Goal: Task Accomplishment & Management: Use online tool/utility

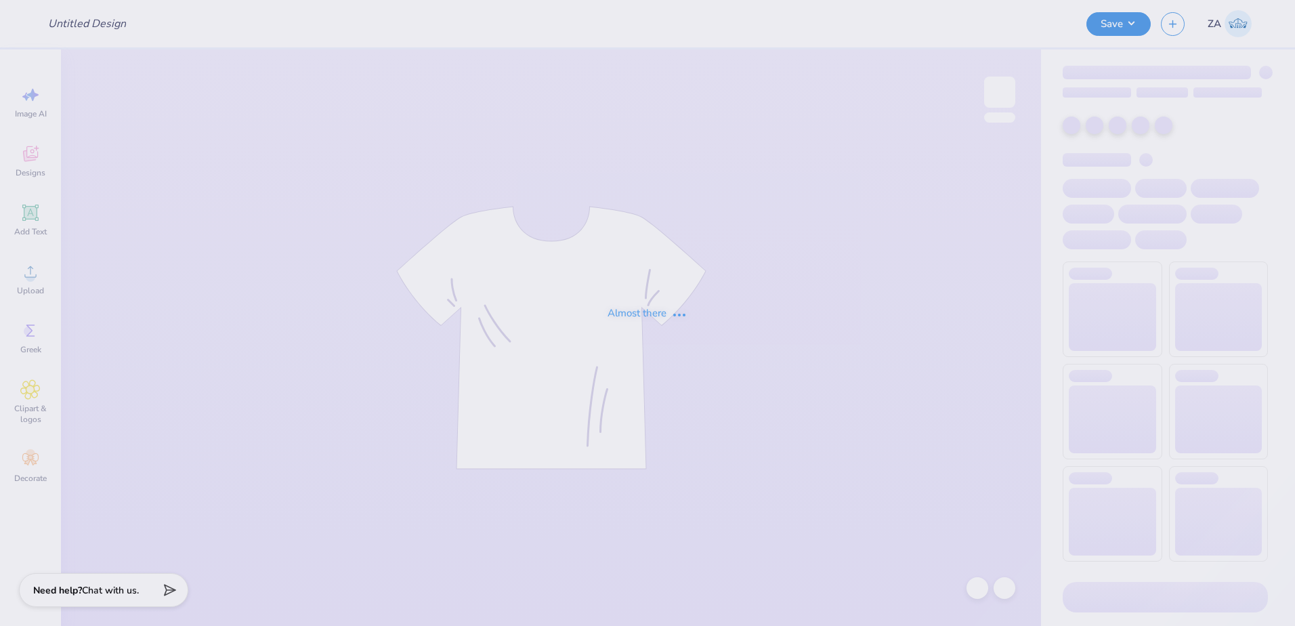
type input "Sweat-sets for AXO!"
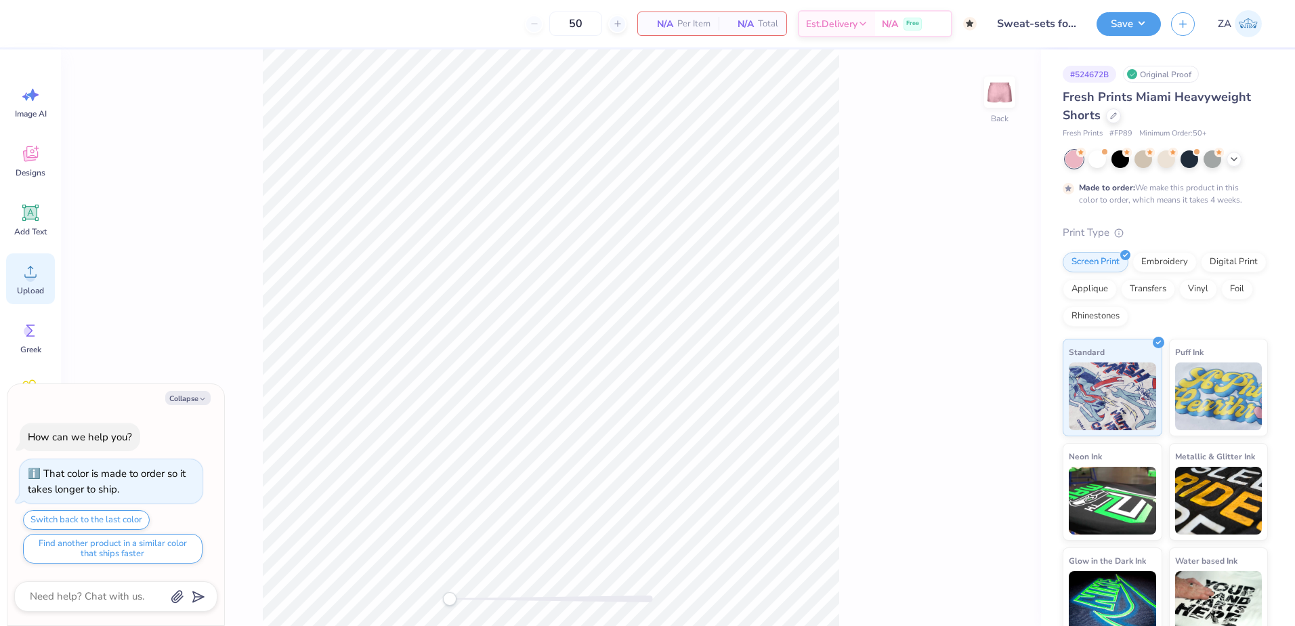
click at [33, 278] on circle at bounding box center [30, 276] width 9 height 9
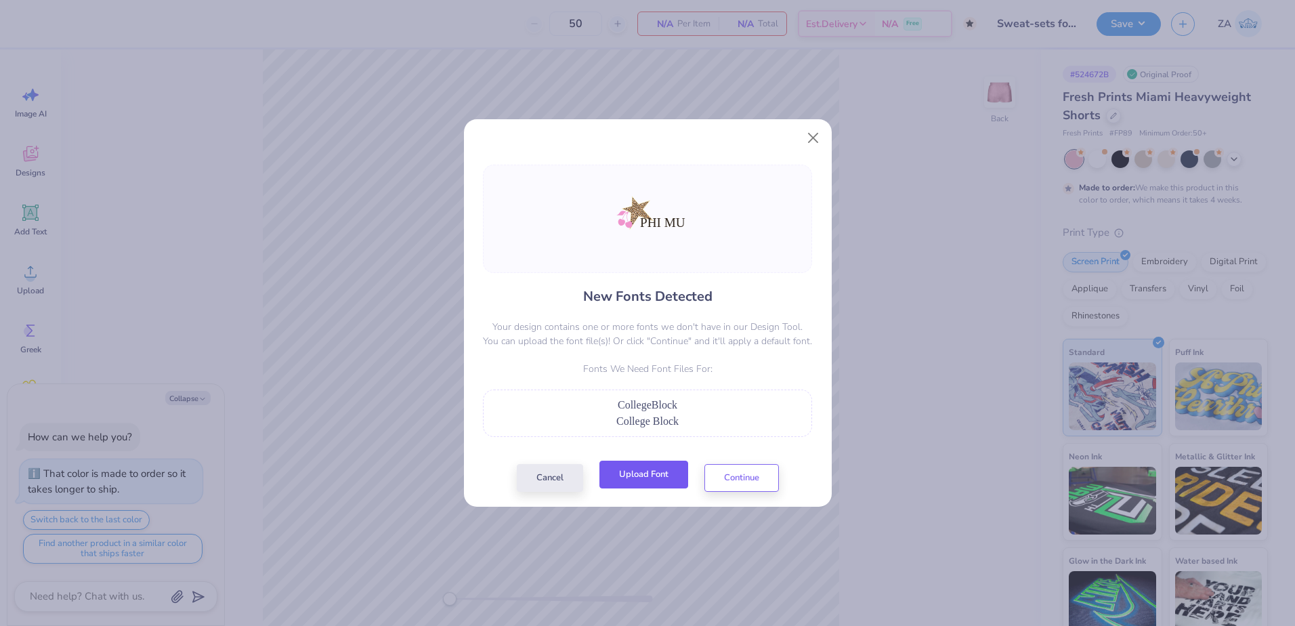
click at [655, 467] on button "Upload Font" at bounding box center [644, 475] width 89 height 28
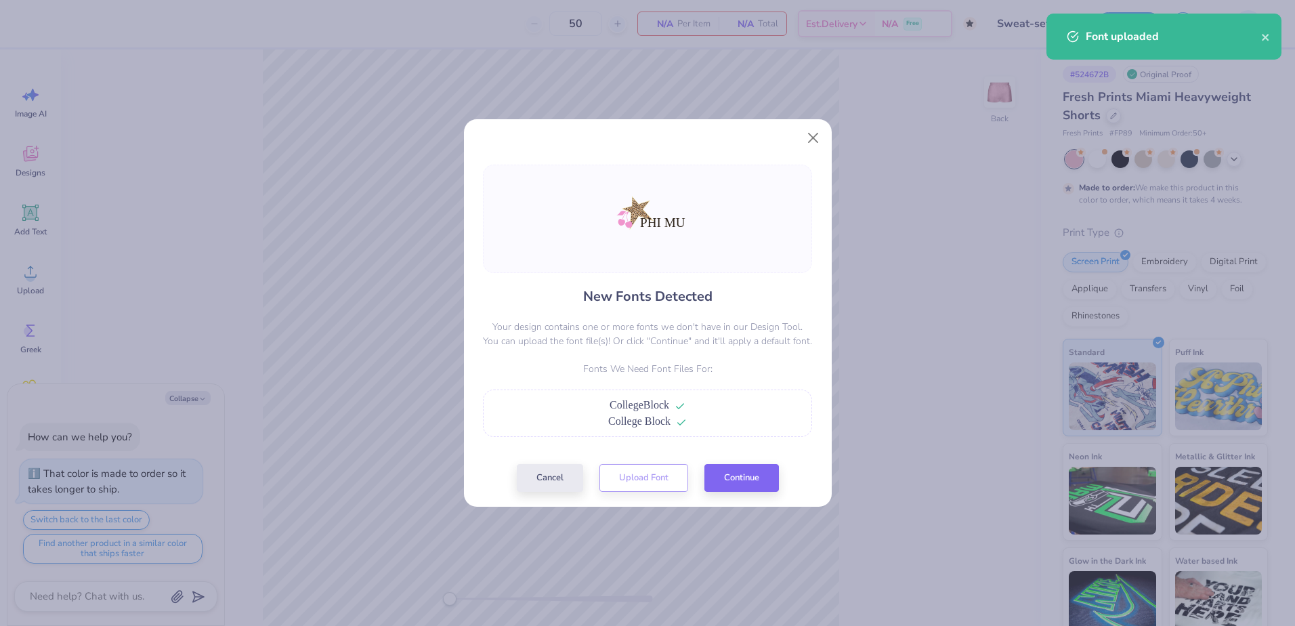
click at [719, 463] on div "New Fonts Detected Your design contains one or more fonts we don't have in our …" at bounding box center [647, 328] width 337 height 327
click at [723, 469] on button "Continue" at bounding box center [742, 475] width 75 height 28
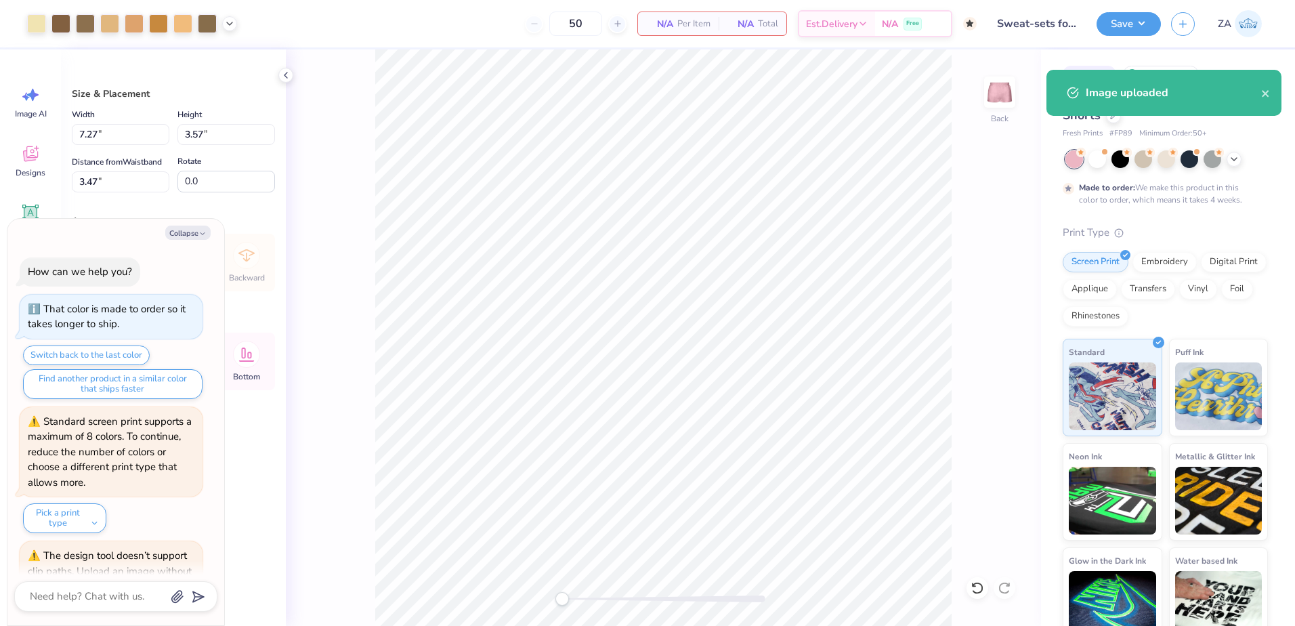
scroll to position [87, 0]
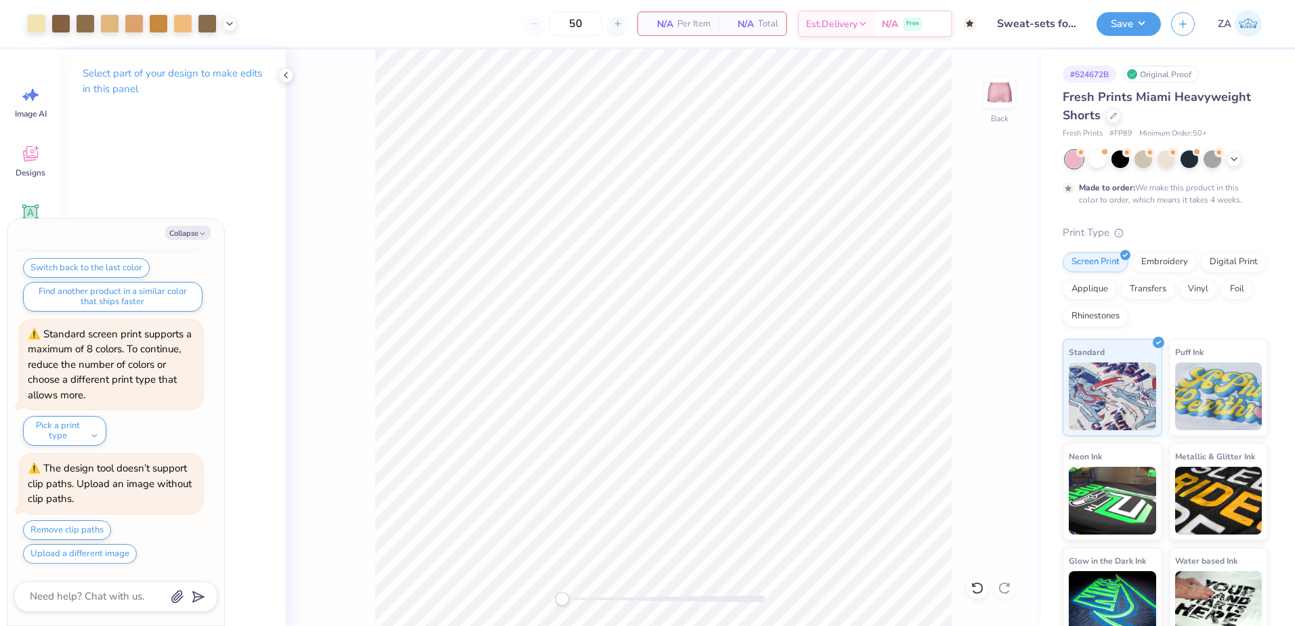
click at [371, 329] on div "Back" at bounding box center [663, 337] width 755 height 577
click at [285, 75] on icon at bounding box center [285, 75] width 11 height 11
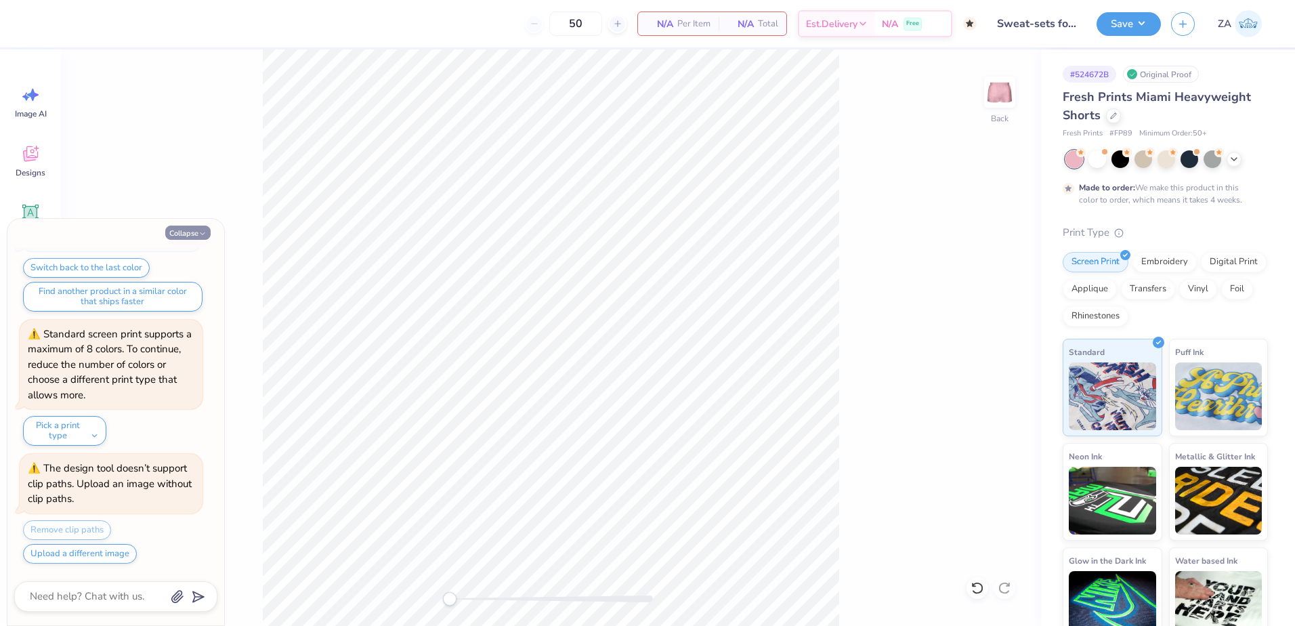
click at [192, 238] on button "Collapse" at bounding box center [187, 233] width 45 height 14
type textarea "x"
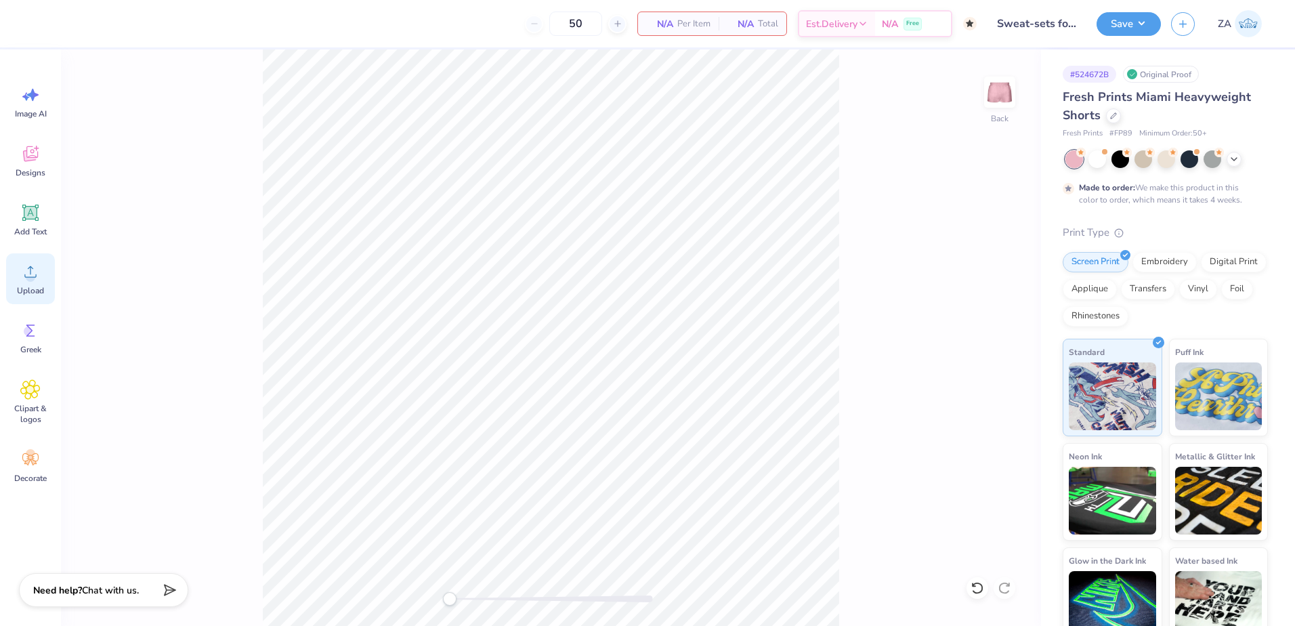
click at [24, 292] on span "Upload" at bounding box center [30, 290] width 27 height 11
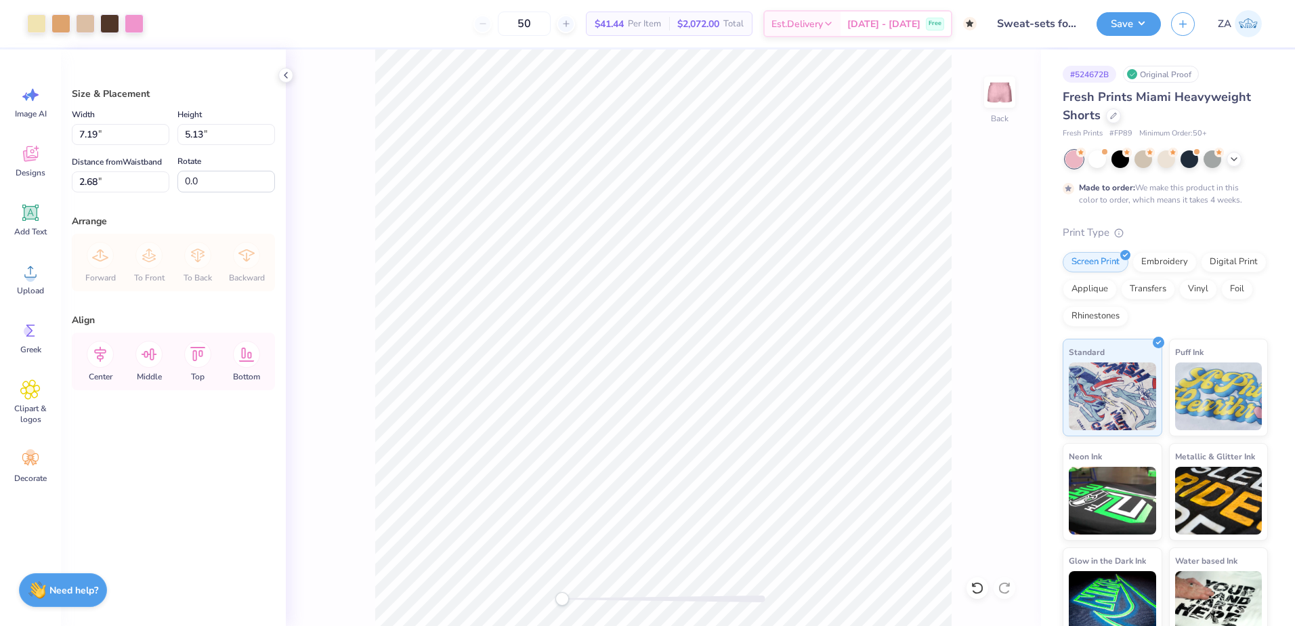
type input "4.45"
type input "3.18"
type input "4.64"
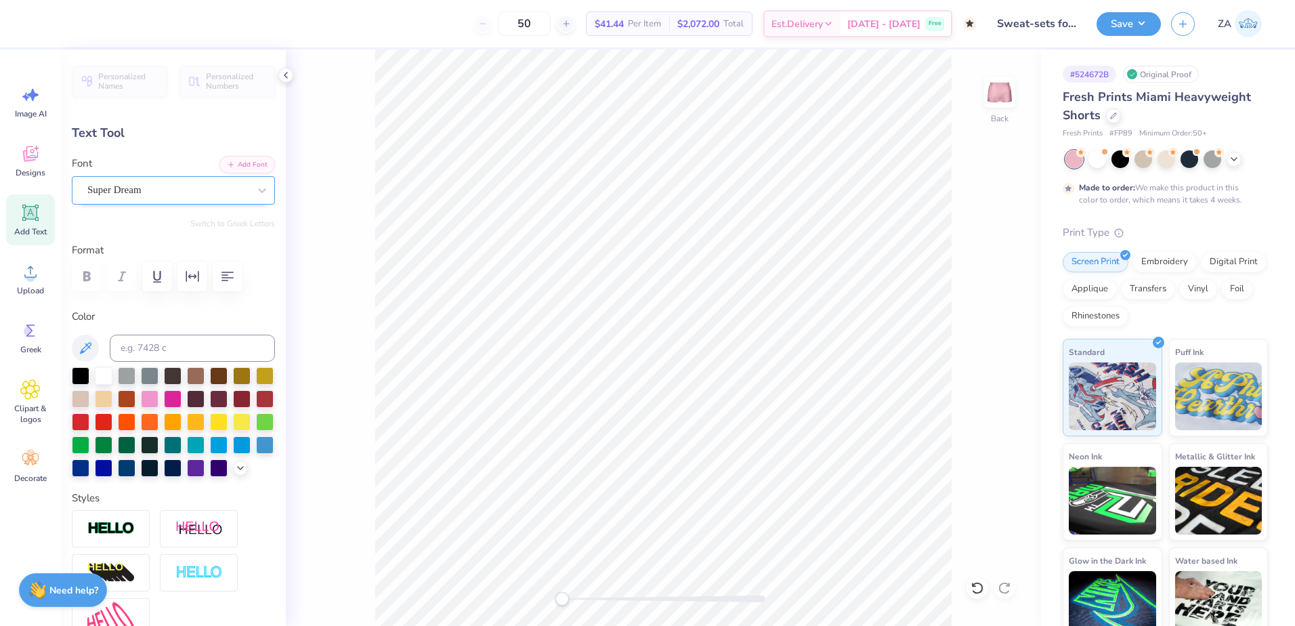
click at [180, 201] on div "Super Dream" at bounding box center [173, 190] width 203 height 28
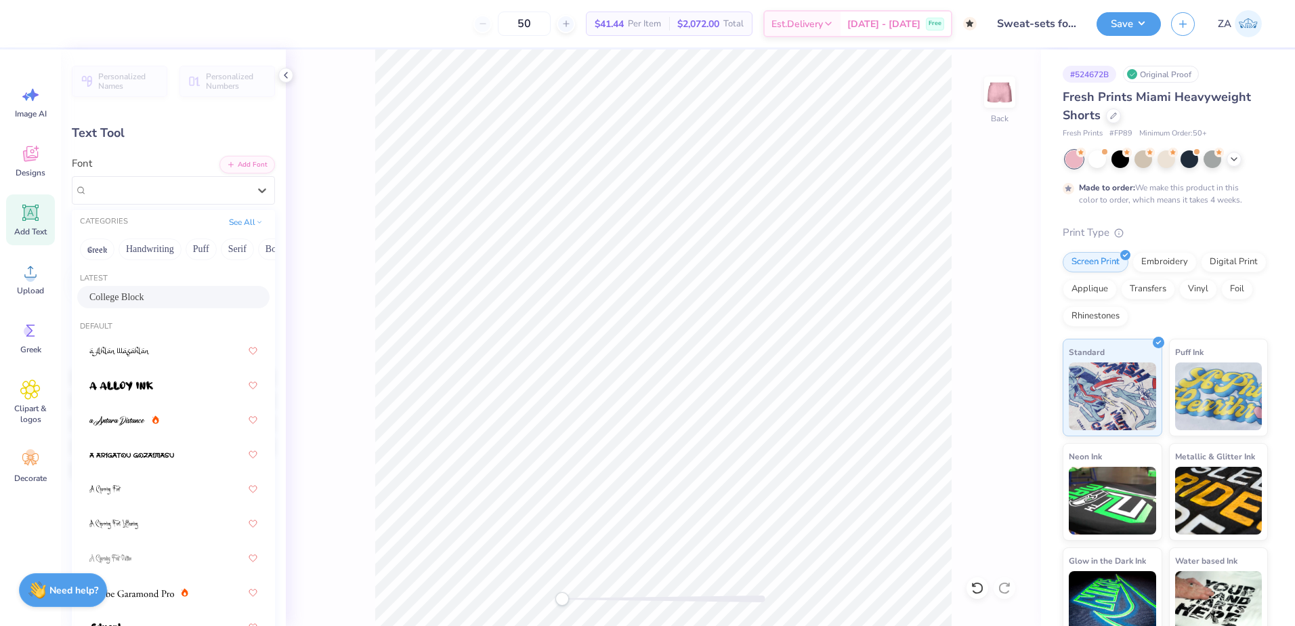
click at [135, 297] on span "College Block" at bounding box center [116, 297] width 55 height 14
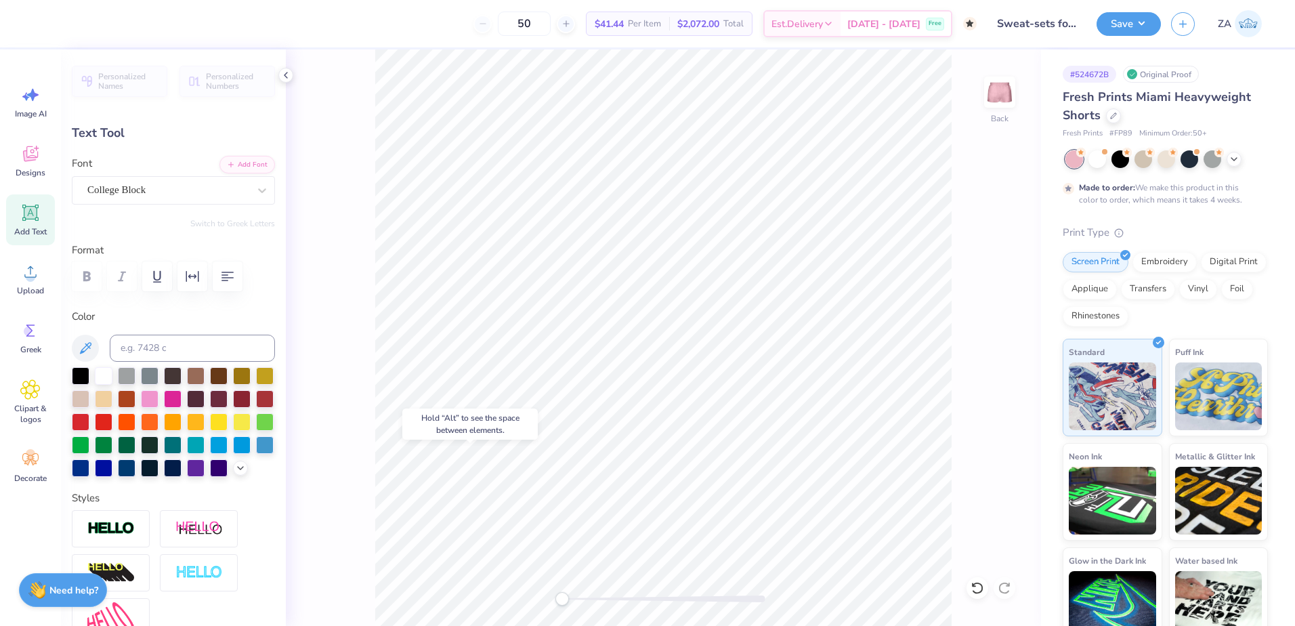
type input "2.14"
type input "1.04"
type input "7.81"
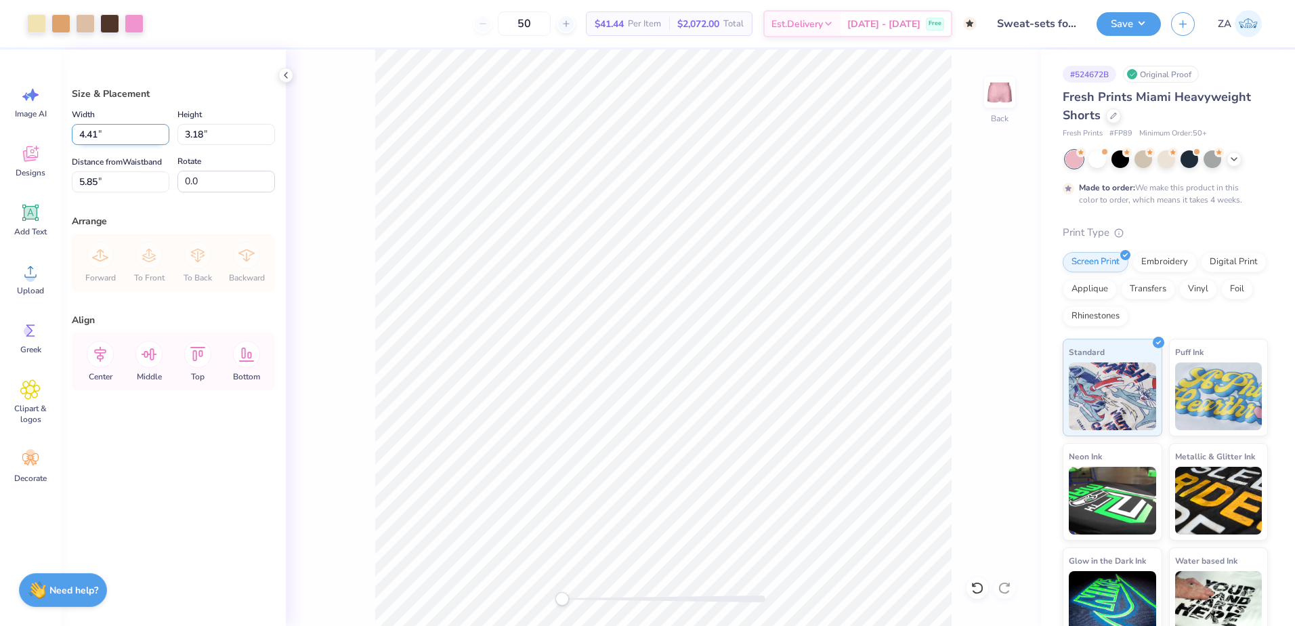
drag, startPoint x: 131, startPoint y: 138, endPoint x: 75, endPoint y: 135, distance: 56.3
click at [75, 135] on input "4.41" at bounding box center [121, 134] width 98 height 21
type input "5.00"
click at [112, 183] on input "5.85" at bounding box center [121, 181] width 98 height 21
type input "3.60"
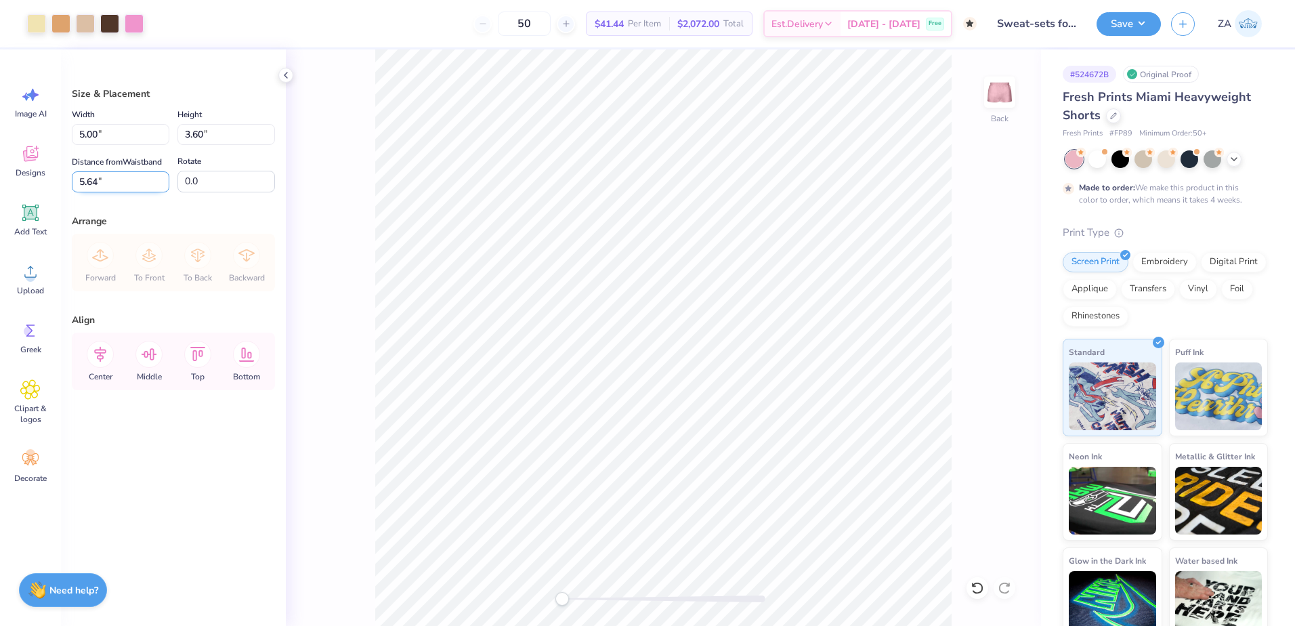
drag, startPoint x: 112, startPoint y: 183, endPoint x: 77, endPoint y: 183, distance: 35.9
click at [77, 183] on input "5.64" at bounding box center [121, 181] width 98 height 21
type input "6.00"
drag, startPoint x: 142, startPoint y: 184, endPoint x: 84, endPoint y: 181, distance: 58.3
click at [84, 181] on input "5.98" at bounding box center [121, 181] width 98 height 21
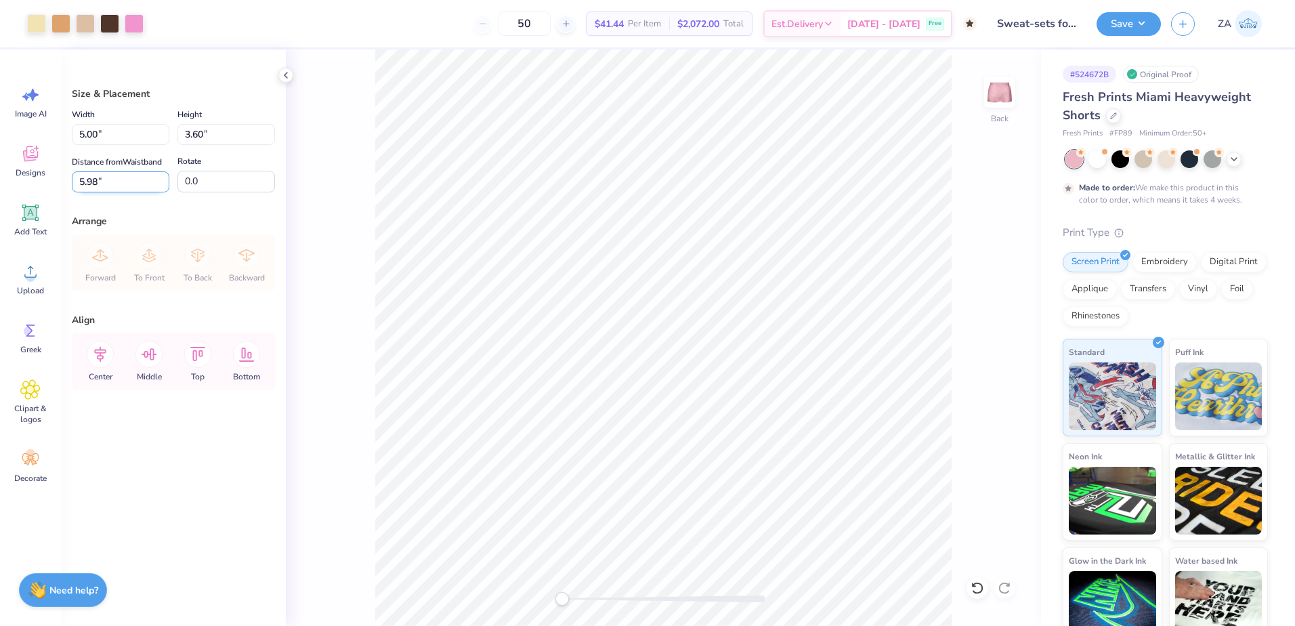
type input "5"
type input "6.00"
click at [1130, 35] on div "Save" at bounding box center [1129, 24] width 64 height 24
click at [1137, 42] on div "Save ZA" at bounding box center [1196, 23] width 198 height 47
click at [1139, 33] on button "Save" at bounding box center [1129, 22] width 64 height 24
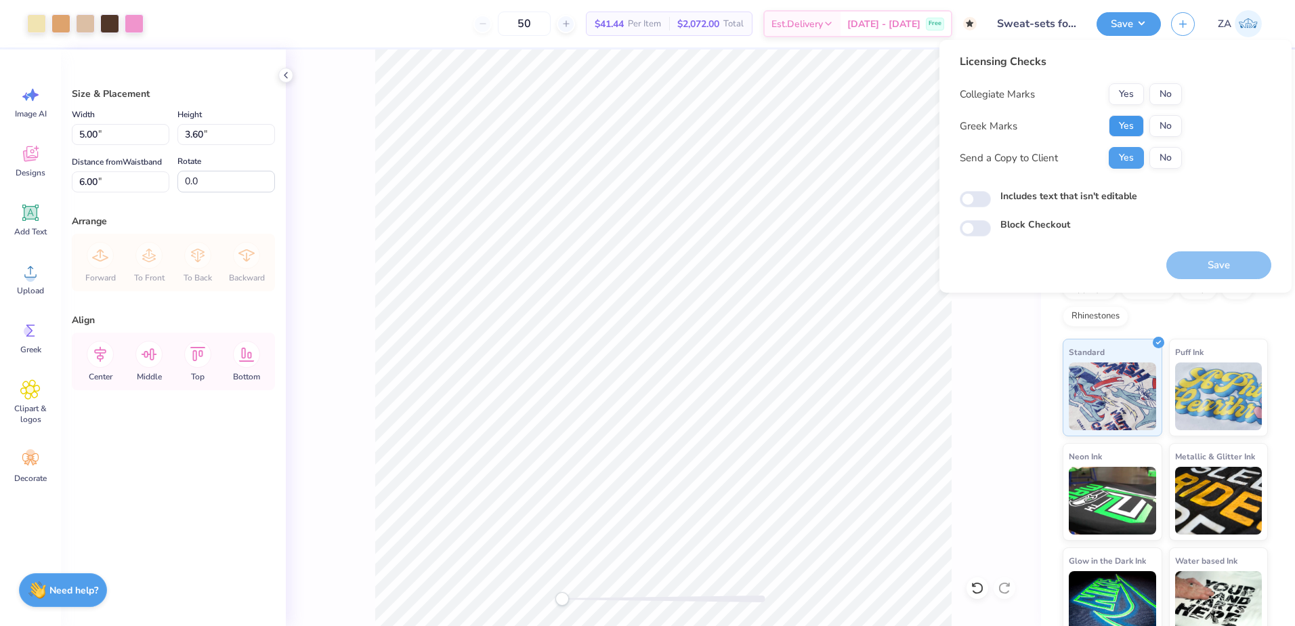
click at [1138, 121] on button "Yes" at bounding box center [1126, 126] width 35 height 22
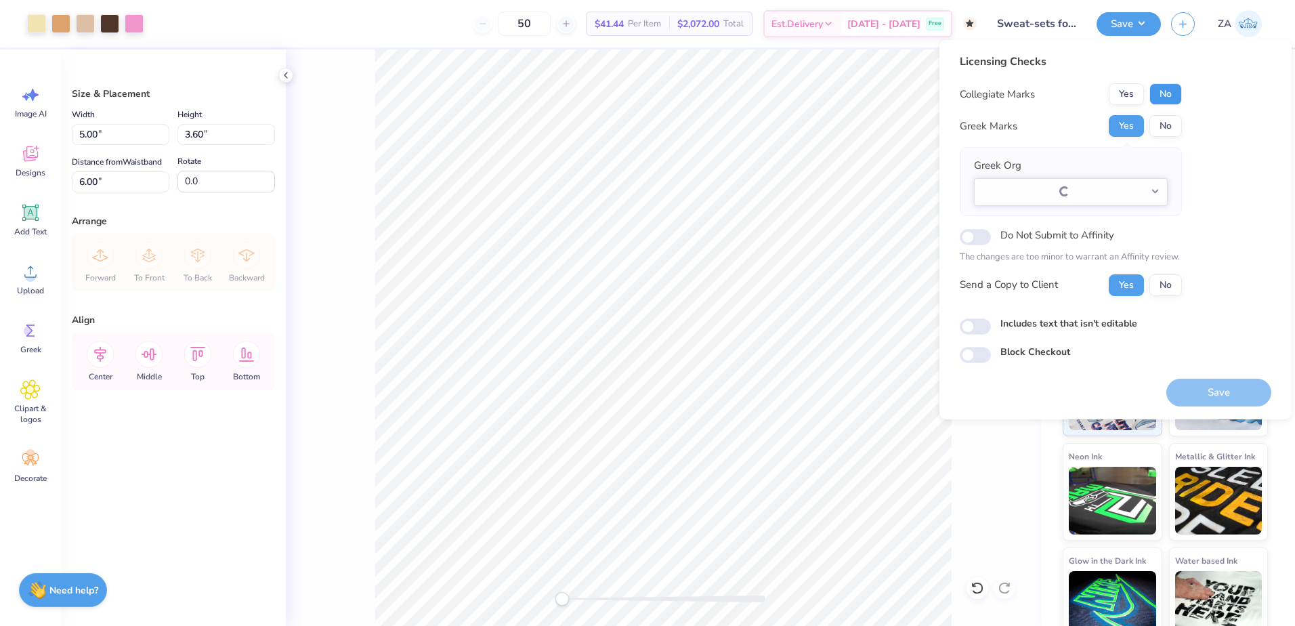
click at [1173, 92] on button "No" at bounding box center [1166, 94] width 33 height 22
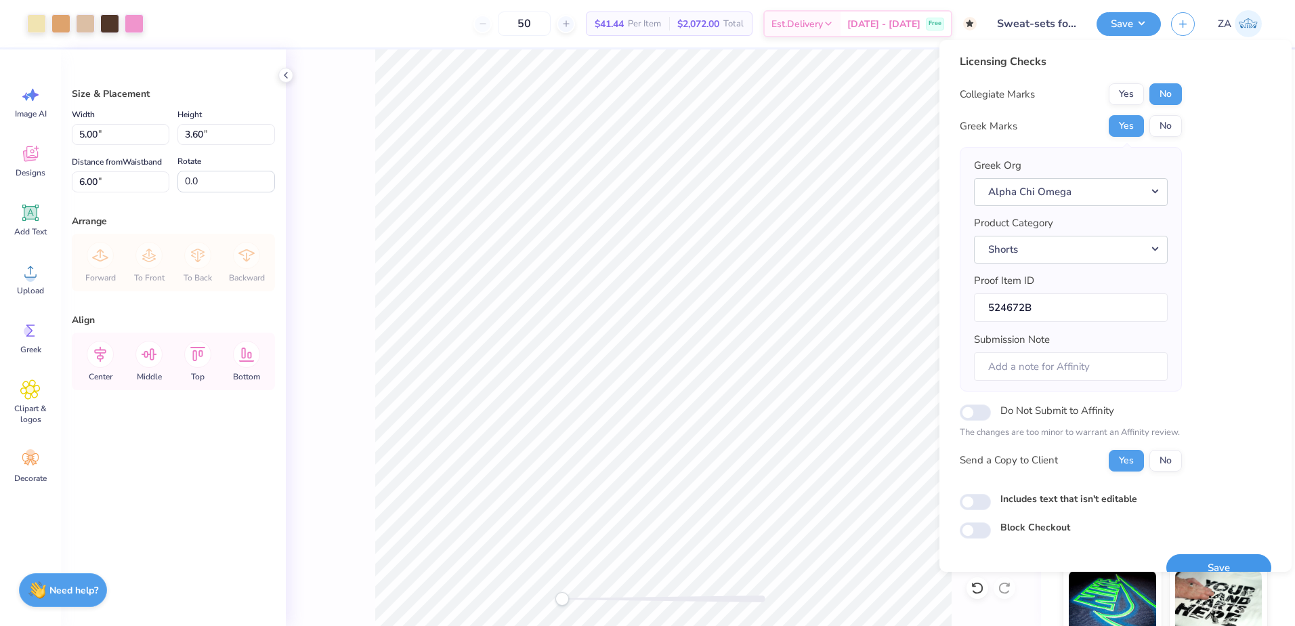
click at [1226, 556] on button "Save" at bounding box center [1219, 568] width 105 height 28
